Goal: Find contact information: Find contact information

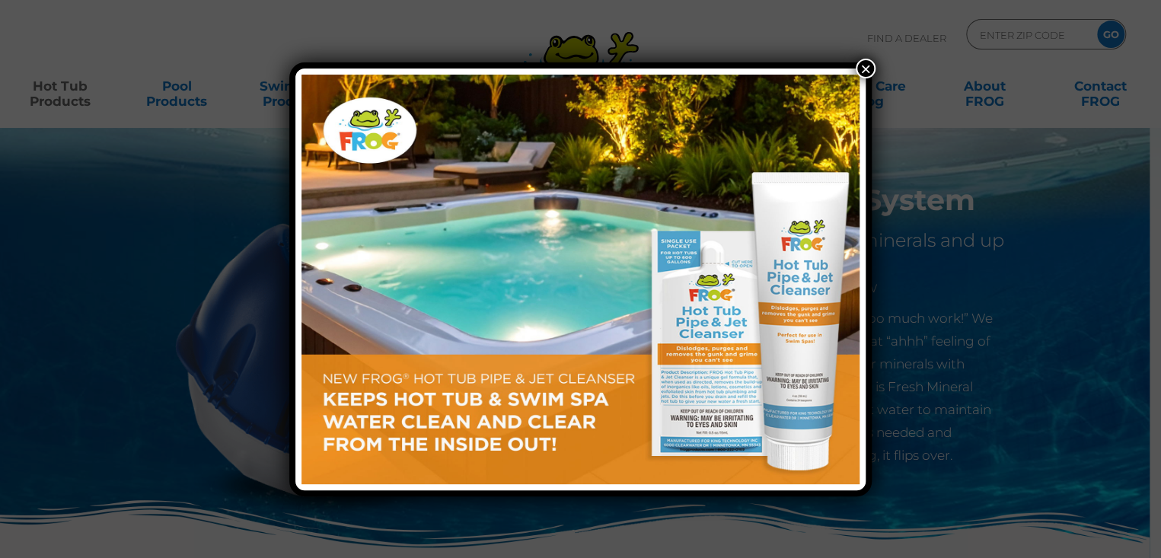
click at [859, 65] on button "×" at bounding box center [866, 69] width 20 height 20
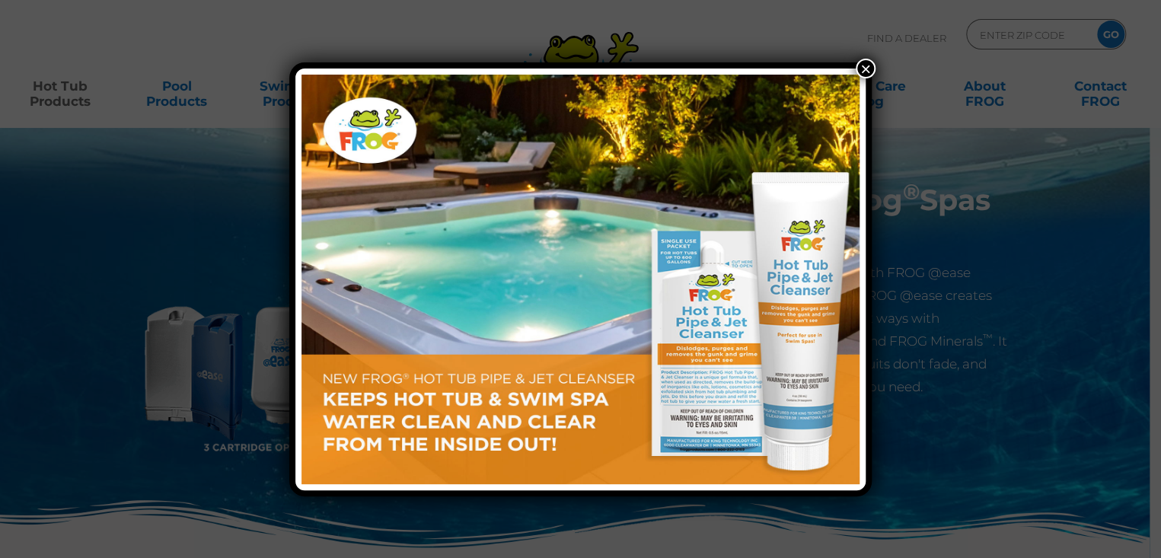
click at [860, 64] on button "×" at bounding box center [866, 69] width 20 height 20
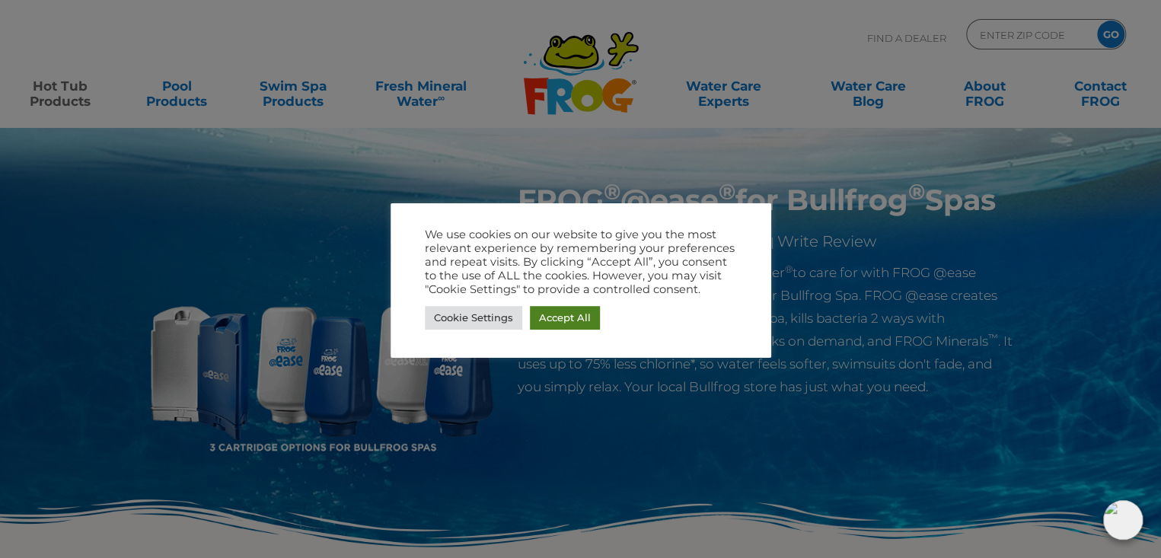
click at [582, 321] on link "Accept All" at bounding box center [565, 318] width 70 height 24
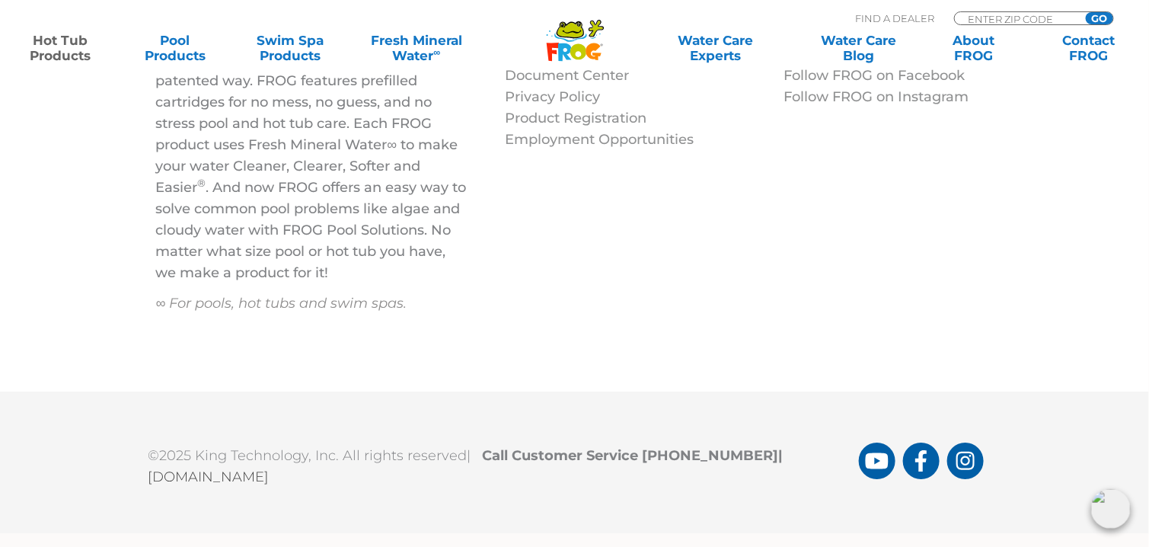
scroll to position [3463, 0]
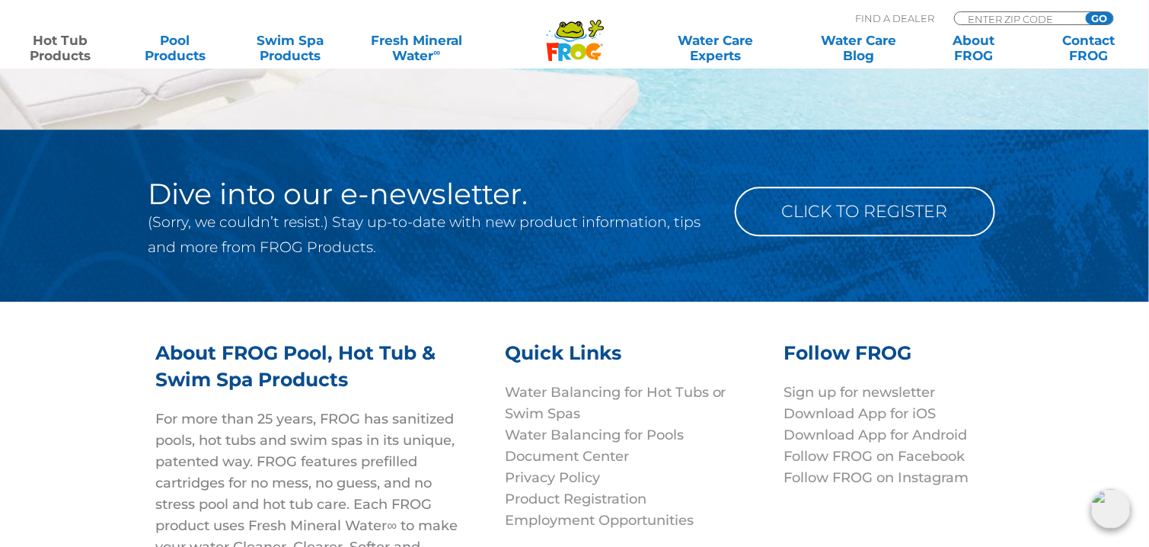
drag, startPoint x: 901, startPoint y: 21, endPoint x: 889, endPoint y: 18, distance: 12.6
click at [900, 21] on div "MENU MENU Hot Tub Products All Hot Tub Products All Hot Tub Products FROG @ease…" at bounding box center [574, 35] width 1118 height 28
drag, startPoint x: 860, startPoint y: 15, endPoint x: 929, endPoint y: 11, distance: 68.6
click at [862, 15] on p "Find A Dealer" at bounding box center [894, 18] width 79 height 14
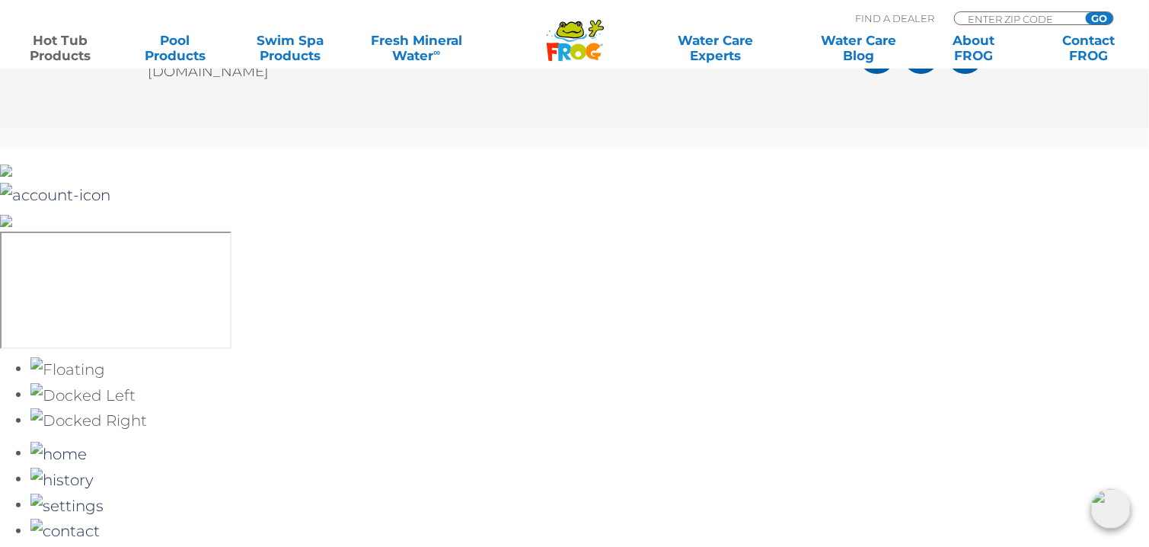
scroll to position [6051, 0]
drag, startPoint x: 719, startPoint y: 150, endPoint x: 645, endPoint y: 544, distance: 400.4
drag, startPoint x: 556, startPoint y: 440, endPoint x: 590, endPoint y: 439, distance: 34.3
click at [580, 59] on b "Call Customer Service 1-800-222-0169 |" at bounding box center [637, 50] width 308 height 17
click at [269, 80] on link "[DOMAIN_NAME]" at bounding box center [208, 71] width 121 height 17
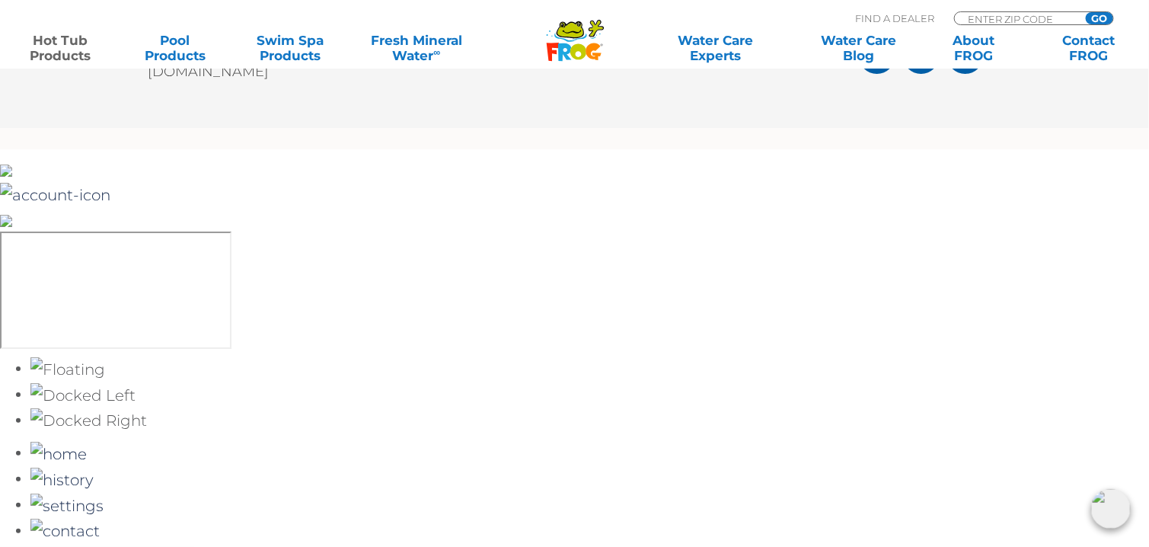
click at [252, 80] on link "[DOMAIN_NAME]" at bounding box center [208, 71] width 121 height 17
